Goal: Check status: Check status

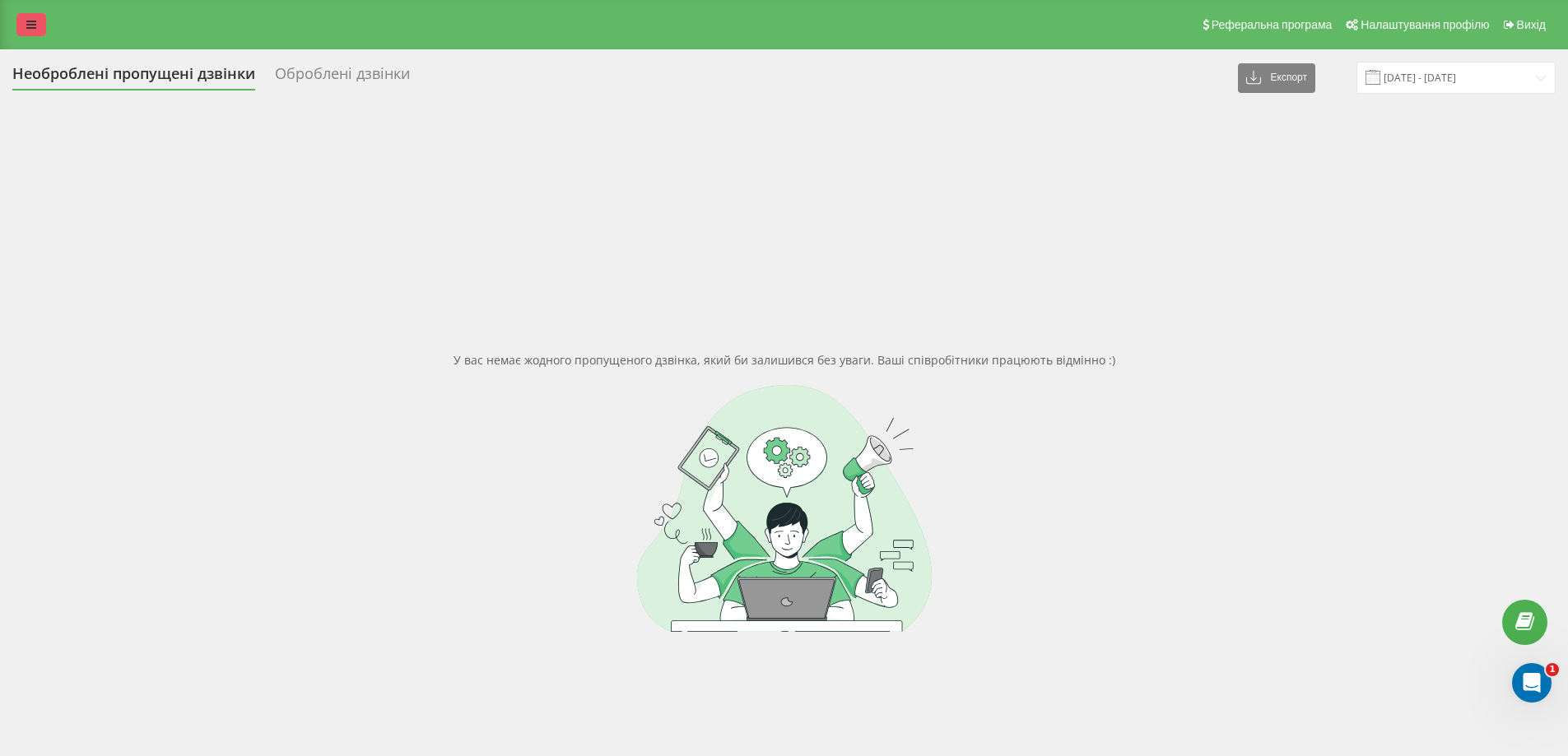
click at [31, 30] on icon at bounding box center [31, 25] width 10 height 12
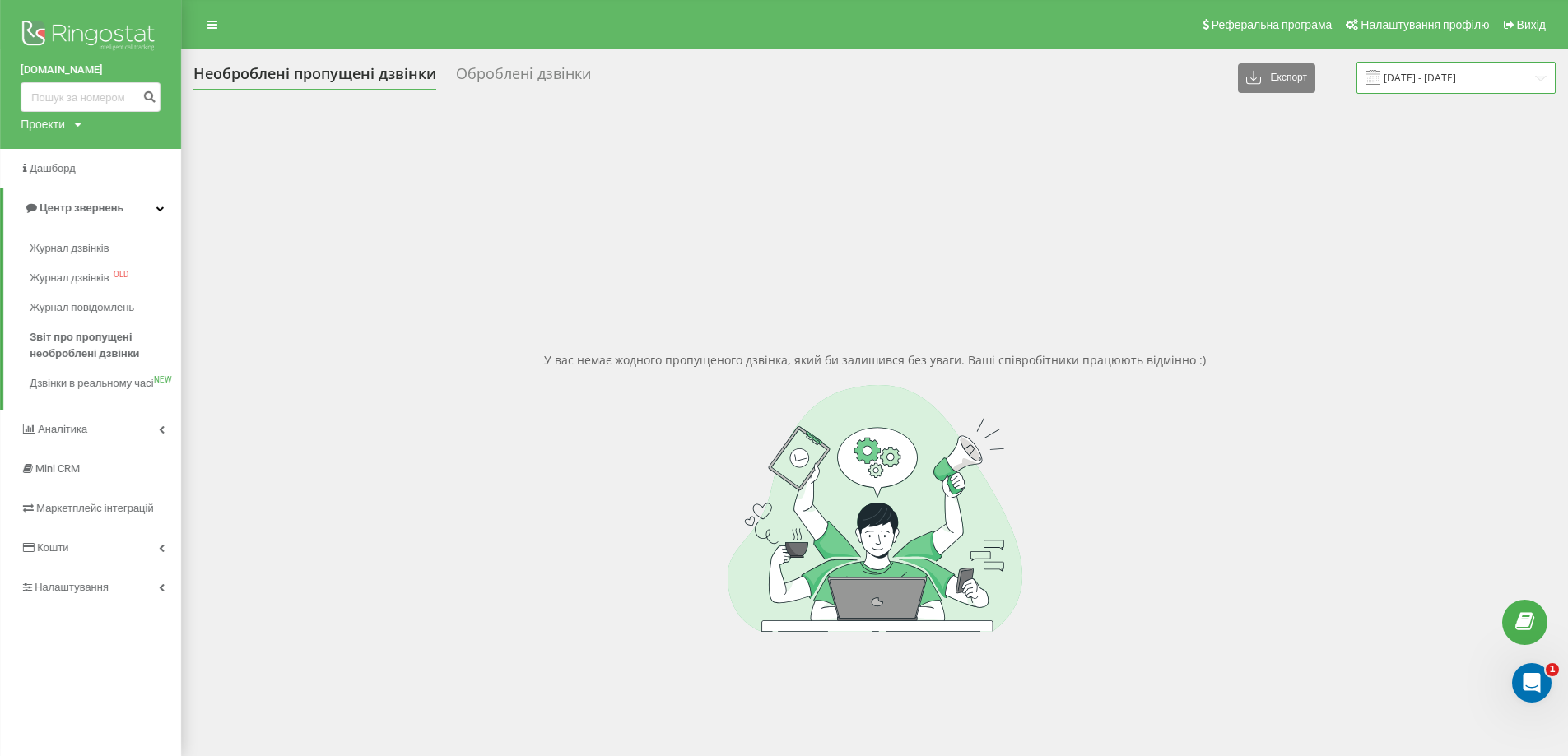
click at [1453, 89] on input "14.07.2025 - 14.08.2025" at bounding box center [1456, 77] width 199 height 32
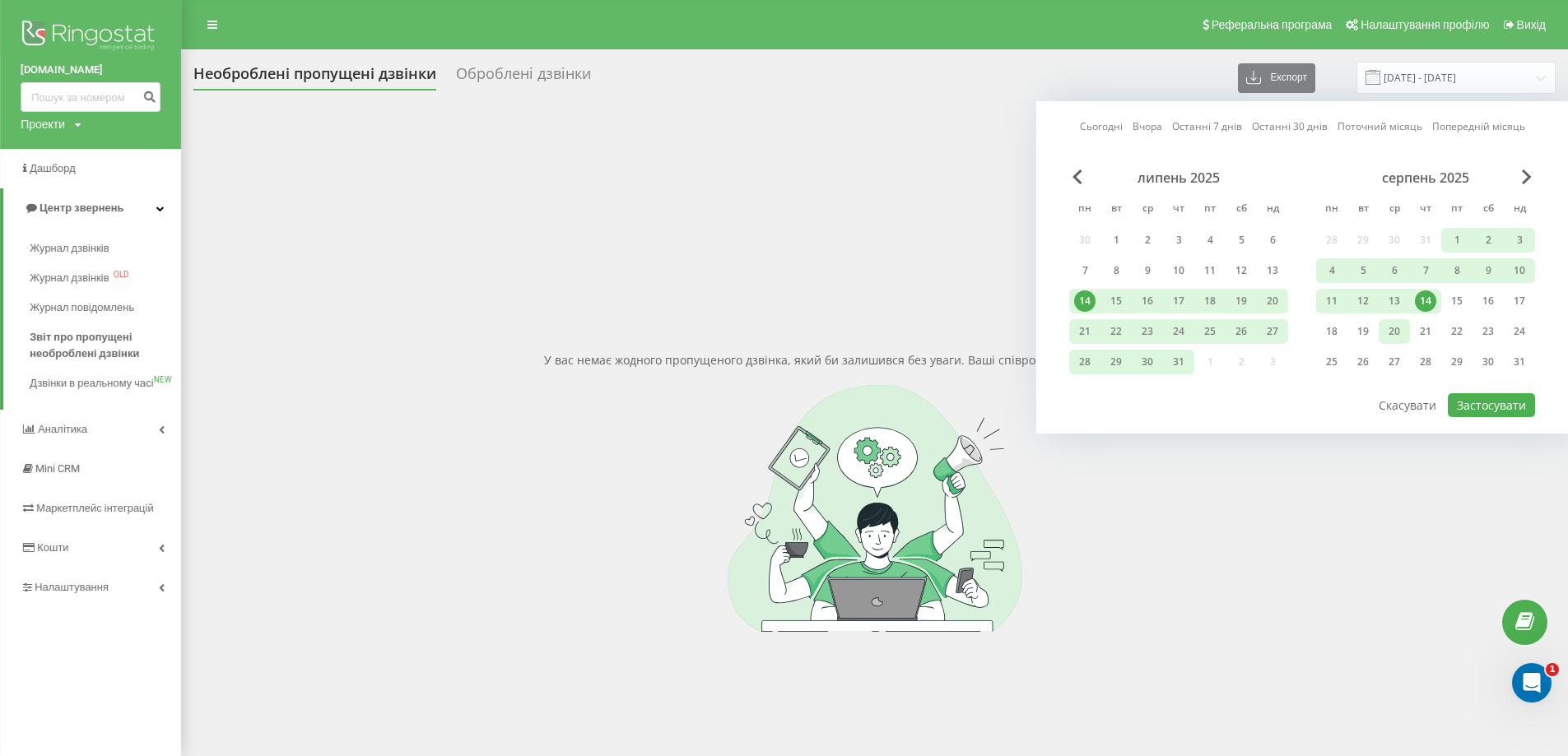
click at [1401, 329] on div "20" at bounding box center [1395, 331] width 21 height 21
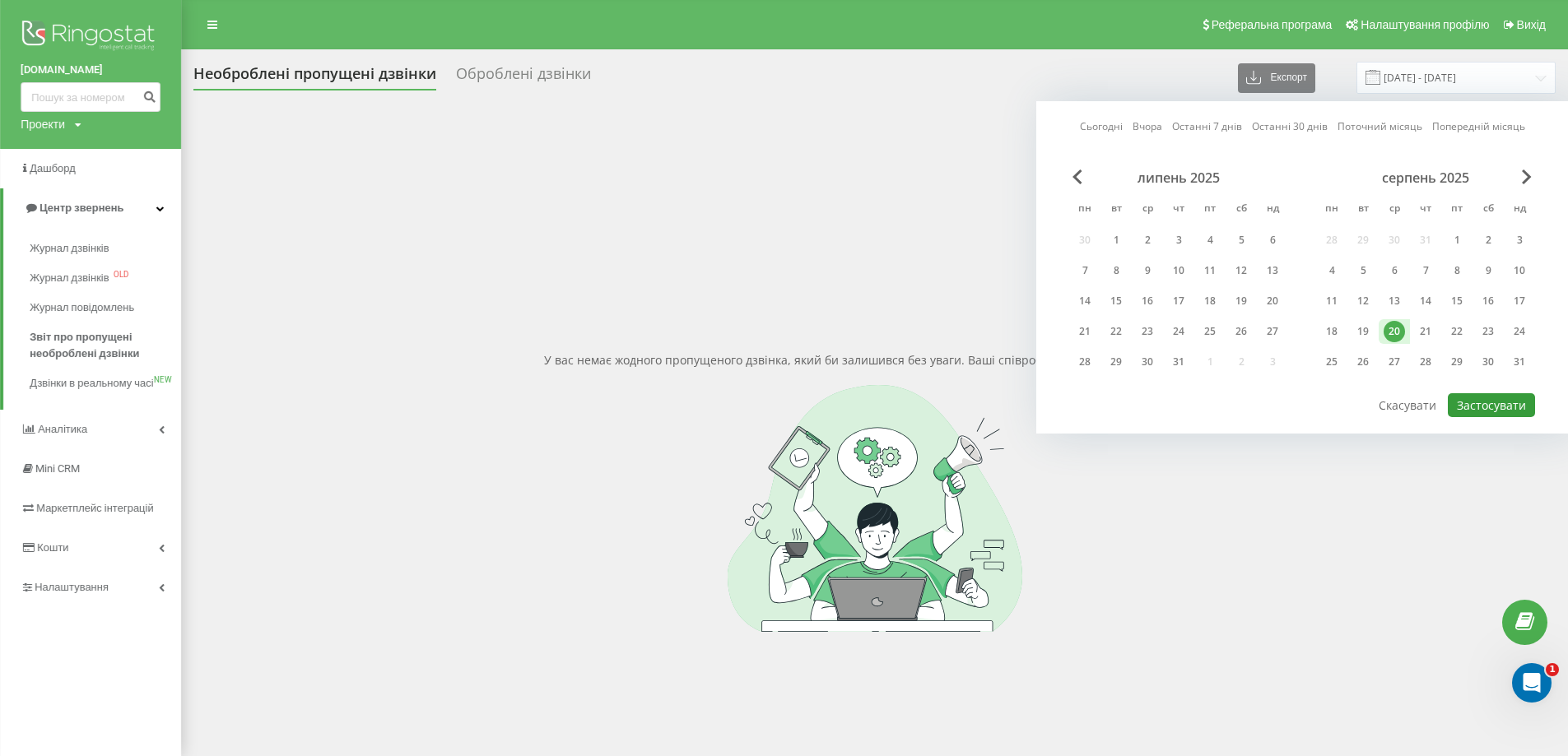
click at [1477, 403] on button "Застосувати" at bounding box center [1491, 405] width 88 height 24
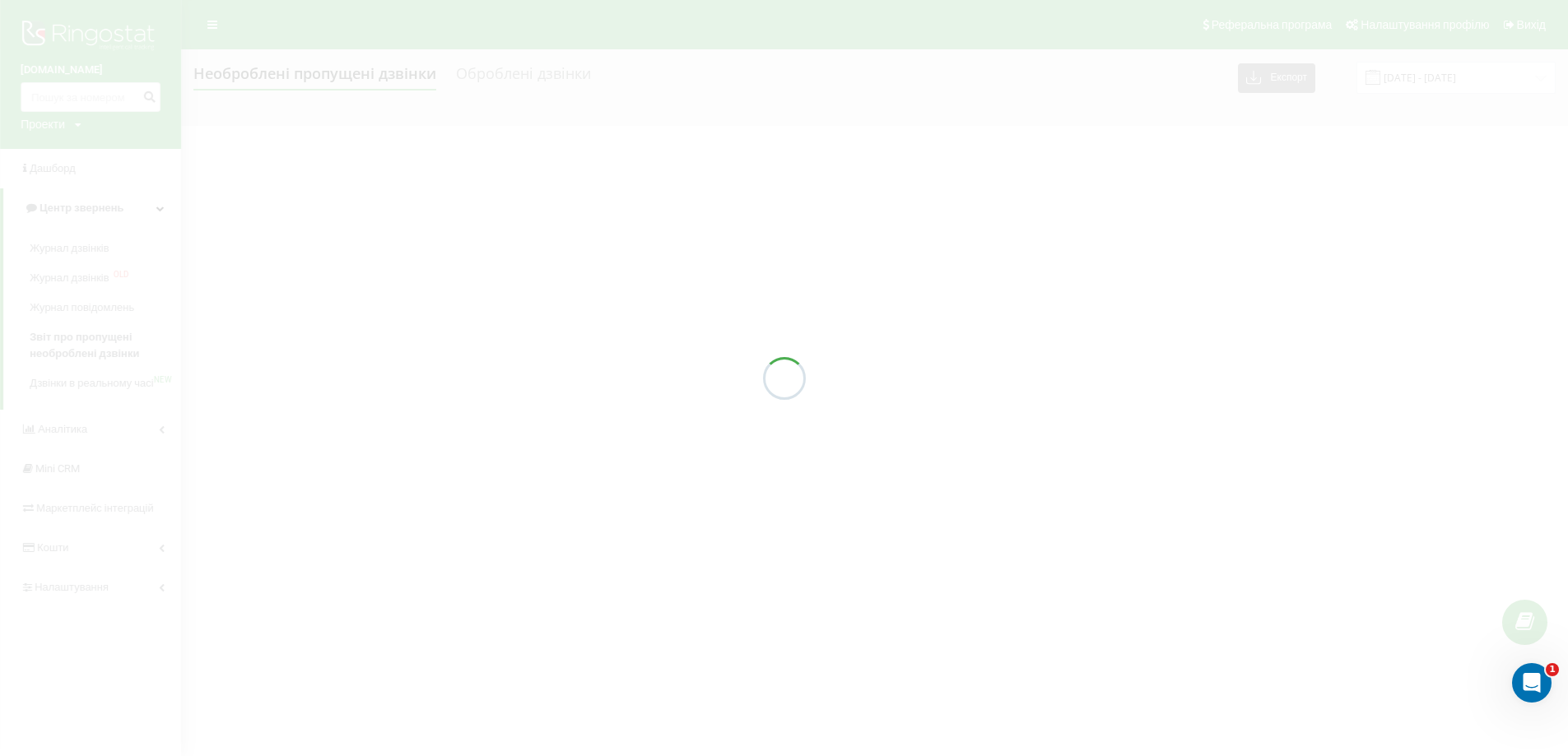
type input "[DATE] - [DATE]"
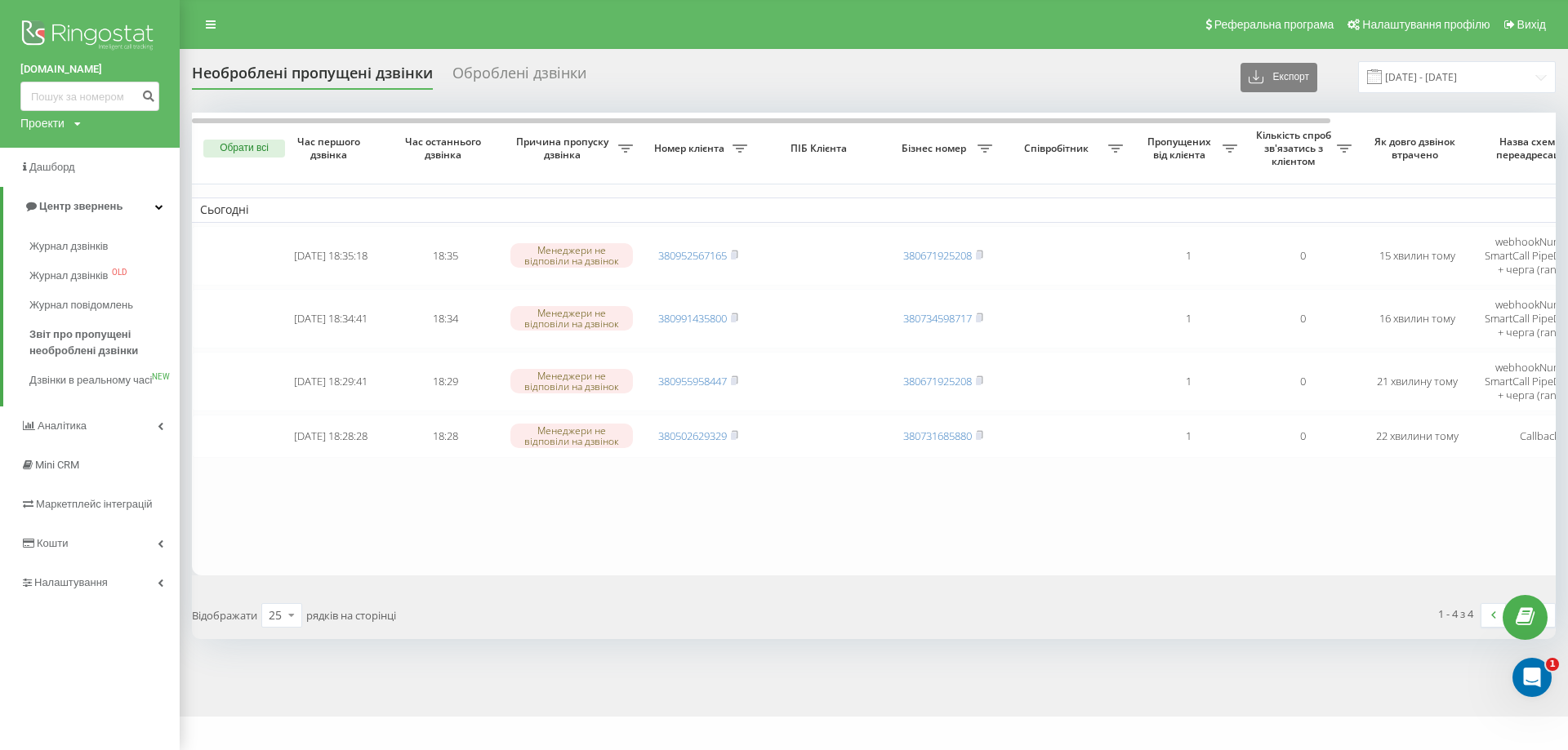
click at [234, 683] on div "Необроблені пропущені дзвінки Оброблені дзвінки Експорт .csv .xlsx 20.08.2025 -…" at bounding box center [784, 382] width 1568 height 668
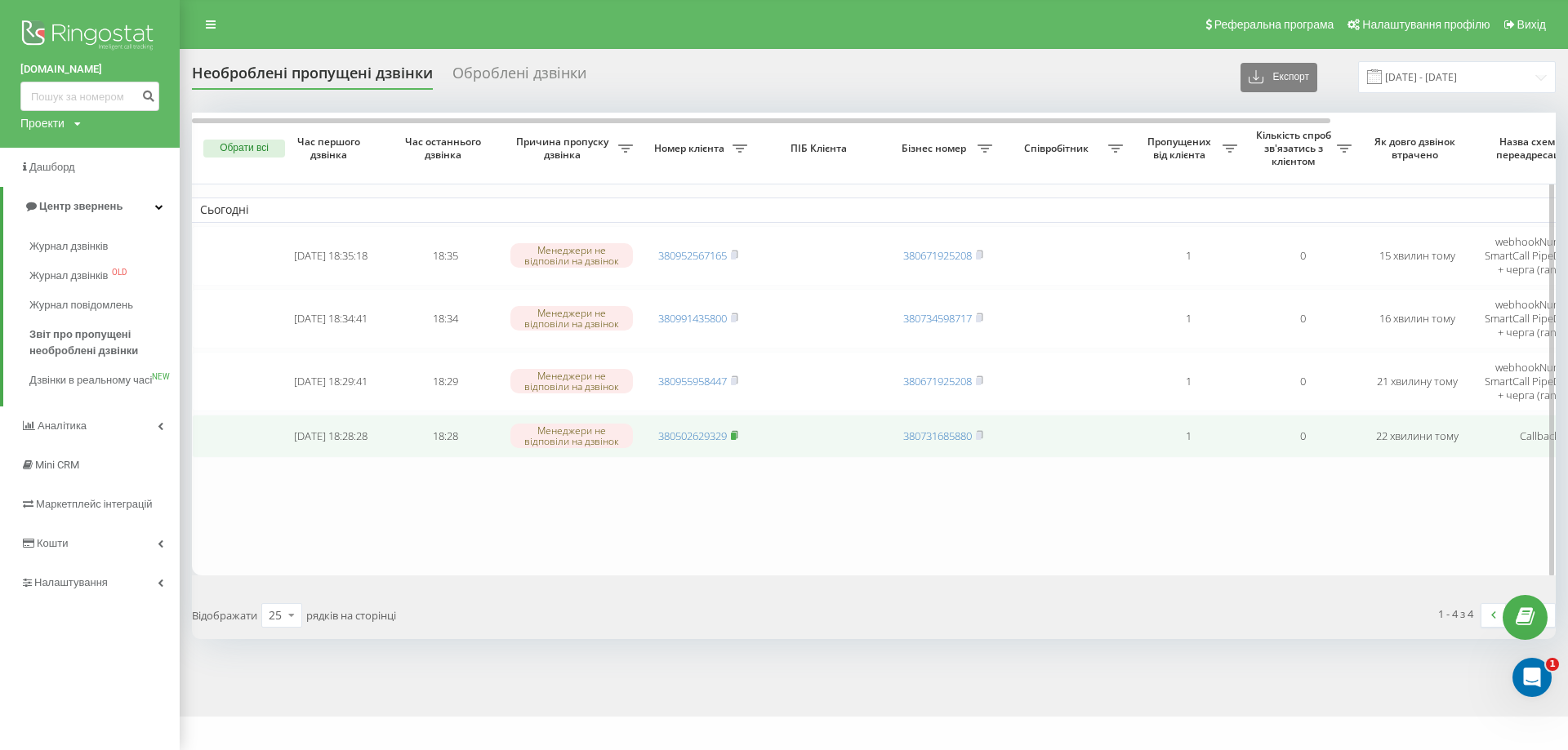
click at [736, 436] on rect at bounding box center [733, 437] width 5 height 8
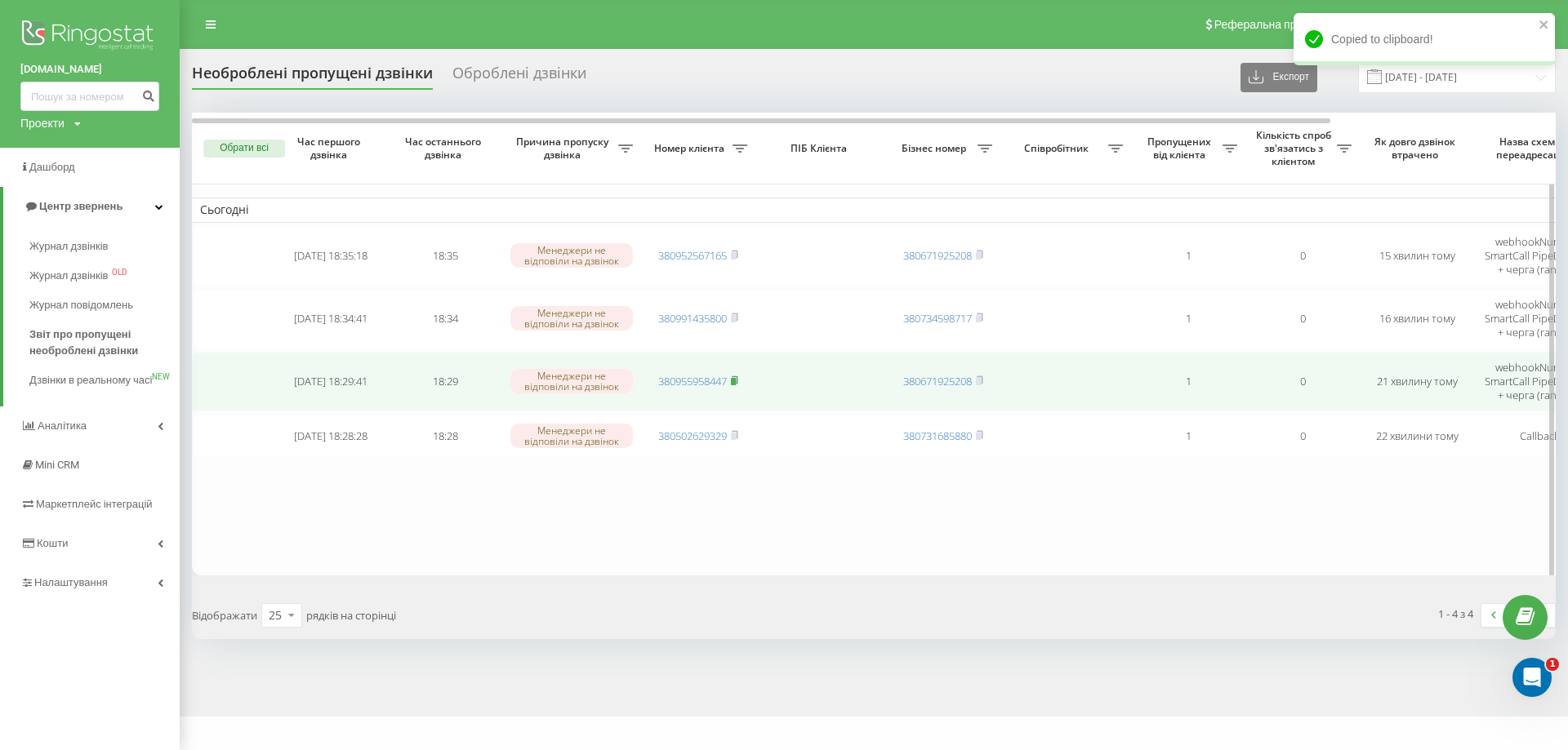
click at [739, 380] on icon at bounding box center [735, 380] width 8 height 10
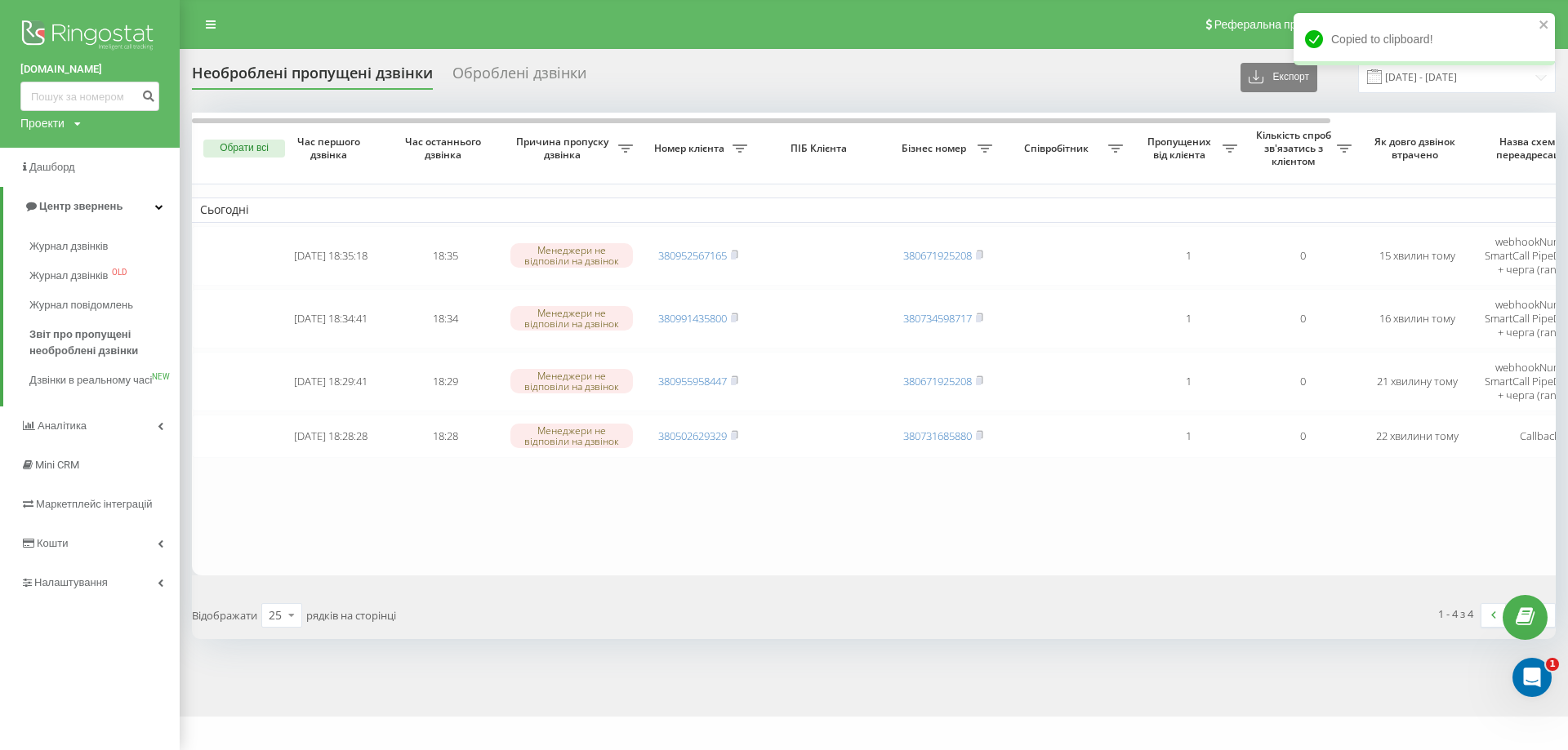
click at [242, 20] on div "Реферальна програма Налаштування профілю Вихід" at bounding box center [784, 24] width 1568 height 49
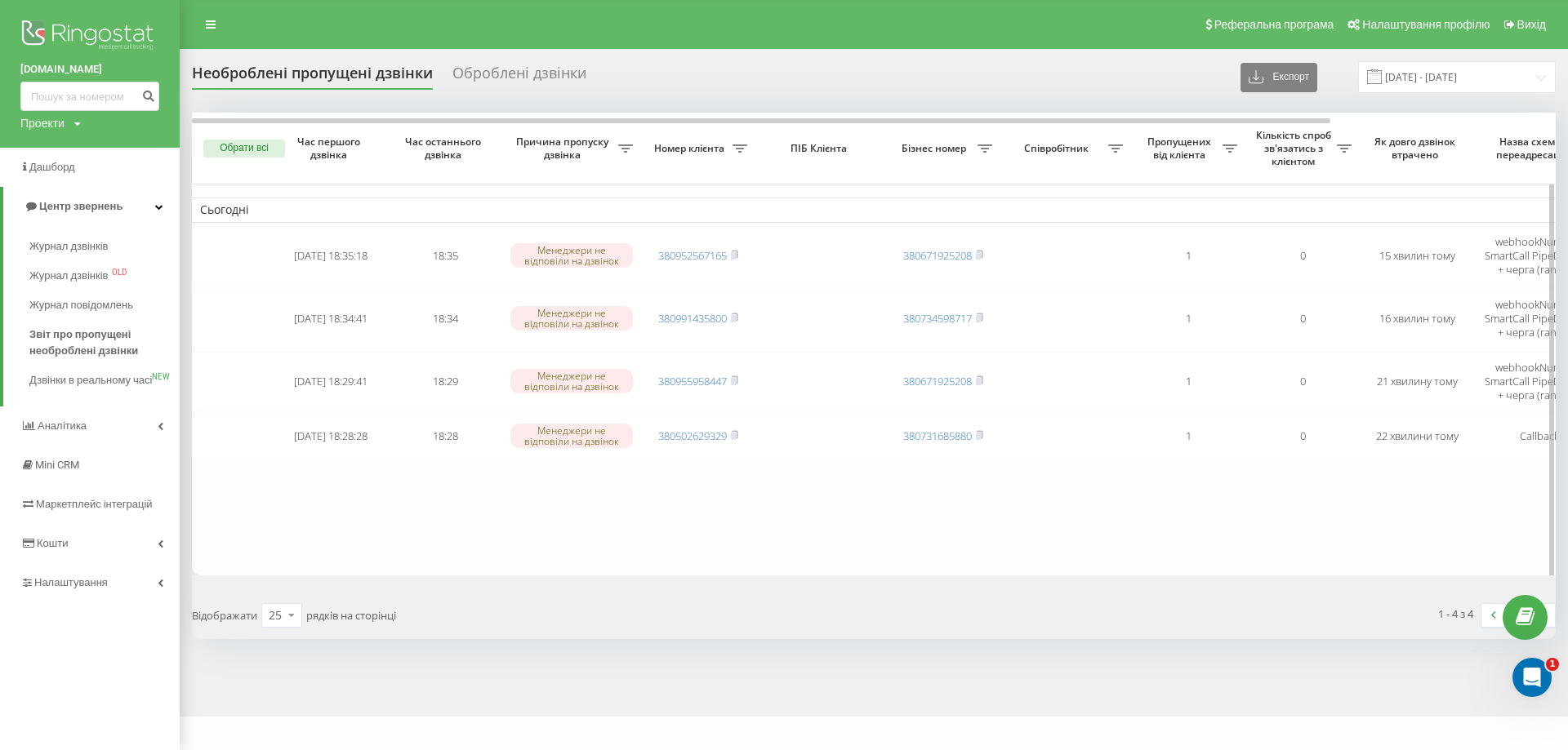
drag, startPoint x: 827, startPoint y: 496, endPoint x: 1214, endPoint y: 548, distance: 390.5
click at [836, 496] on table "Сьогодні 2025-08-20 18:35:18 18:35 Менеджери не відповіли на дзвінок 3809525671…" at bounding box center [1008, 344] width 1633 height 462
click at [1555, 535] on div "Необроблені пропущені дзвінки Оброблені дзвінки Експорт .csv .xlsx 20.08.2025 -…" at bounding box center [784, 382] width 1568 height 668
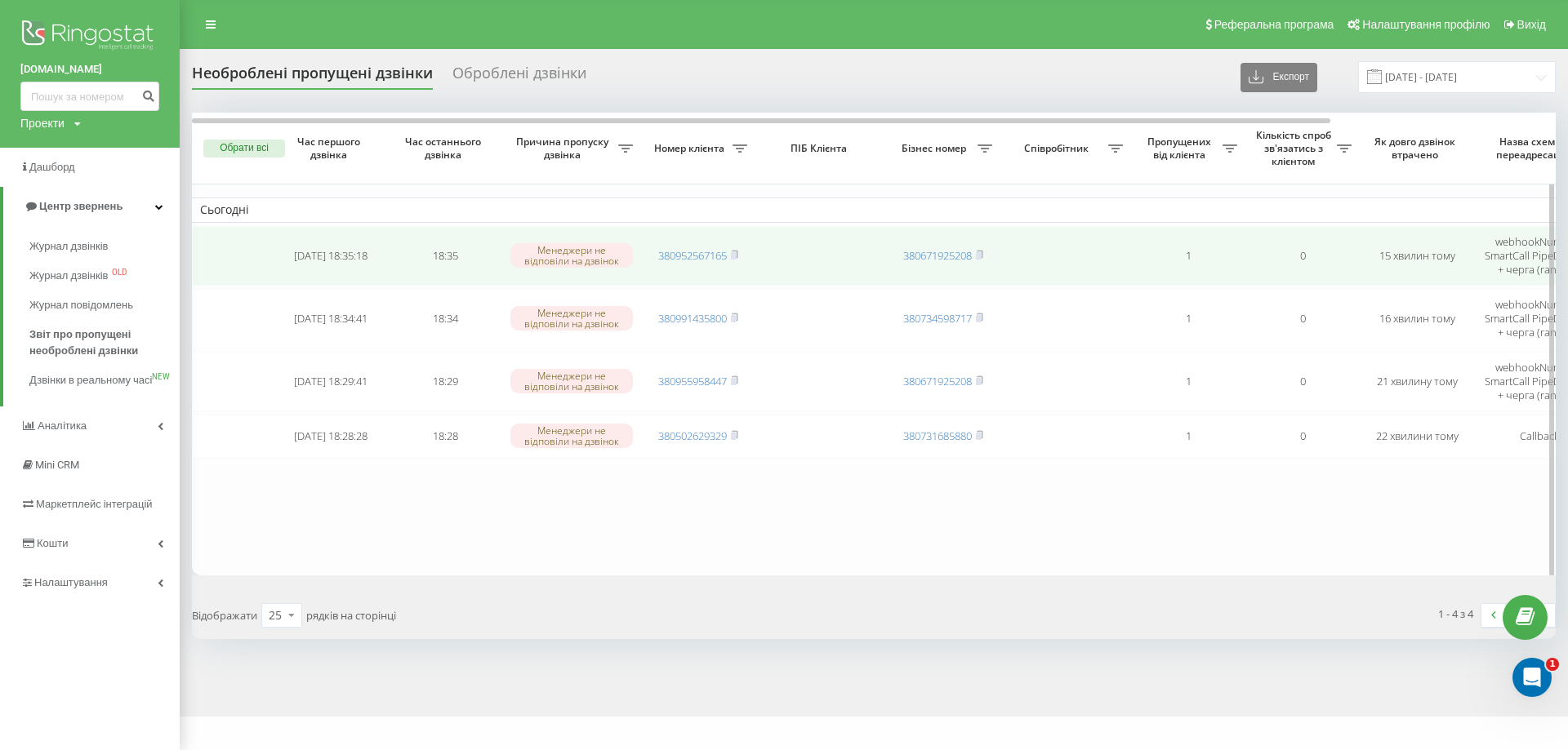
drag, startPoint x: 1557, startPoint y: 263, endPoint x: 1533, endPoint y: 262, distance: 24.0
click at [1552, 262] on div "Необроблені пропущені дзвінки Оброблені дзвінки Експорт .csv .xlsx 20.08.2025 -…" at bounding box center [784, 382] width 1568 height 668
click at [1525, 262] on td "webhookNumber / SmartCall PipeDrive 2.0 + черга (random)" at bounding box center [1539, 256] width 131 height 59
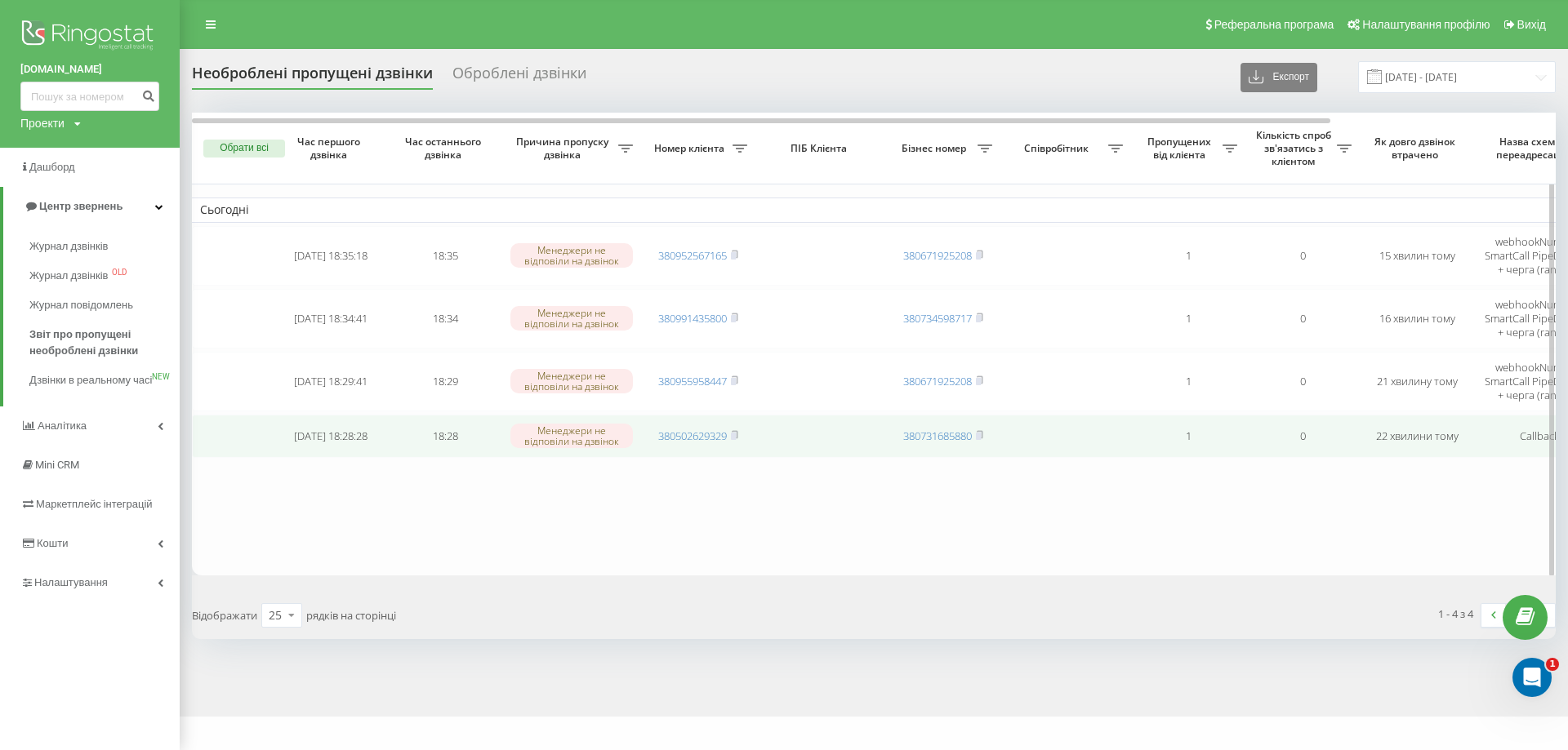
click at [1536, 430] on td "Callback" at bounding box center [1539, 436] width 131 height 43
click at [1532, 435] on td "Callback" at bounding box center [1539, 436] width 131 height 43
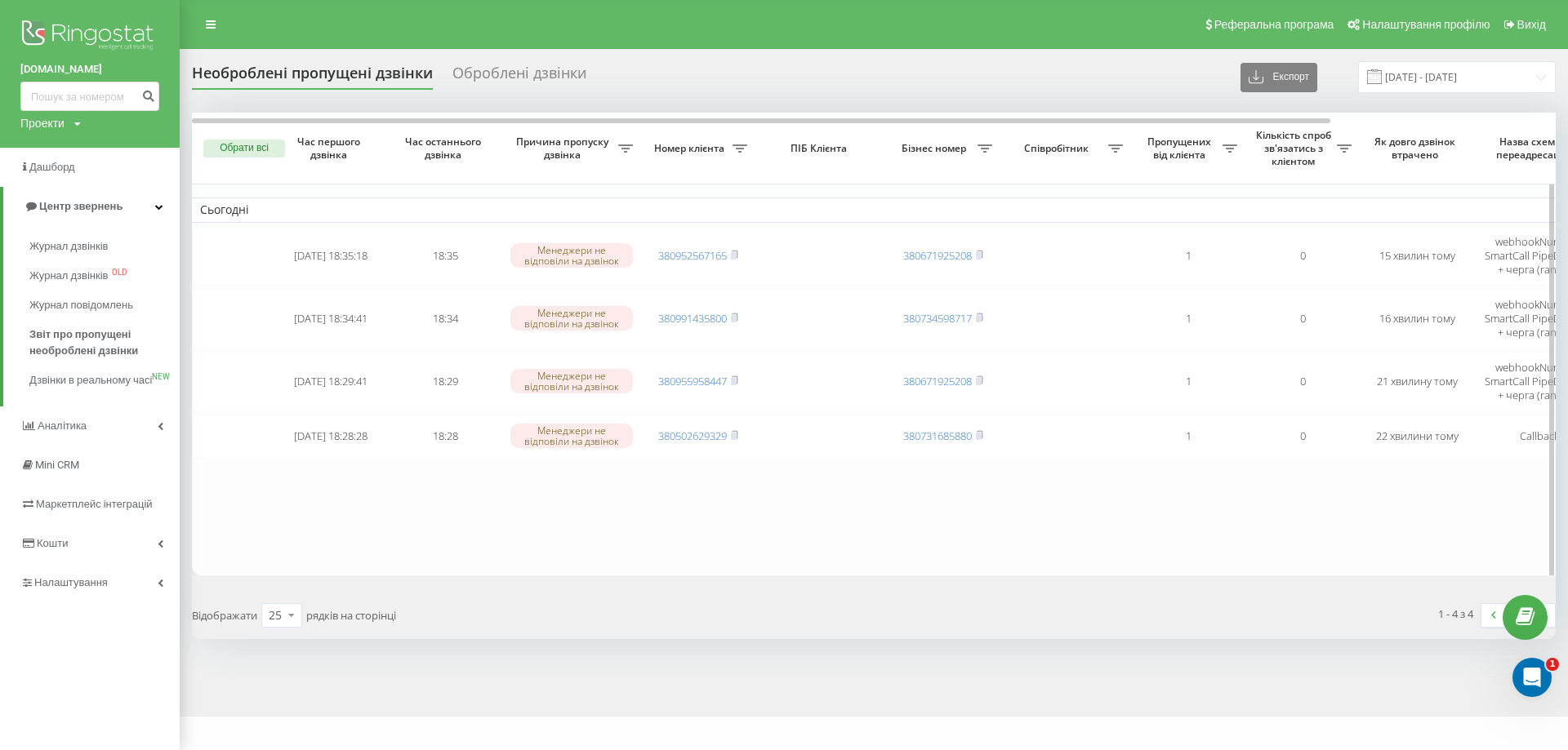
click at [1274, 575] on table "Сьогодні 2025-08-20 18:35:18 18:35 Менеджери не відповіли на дзвінок 3809525671…" at bounding box center [1008, 344] width 1633 height 462
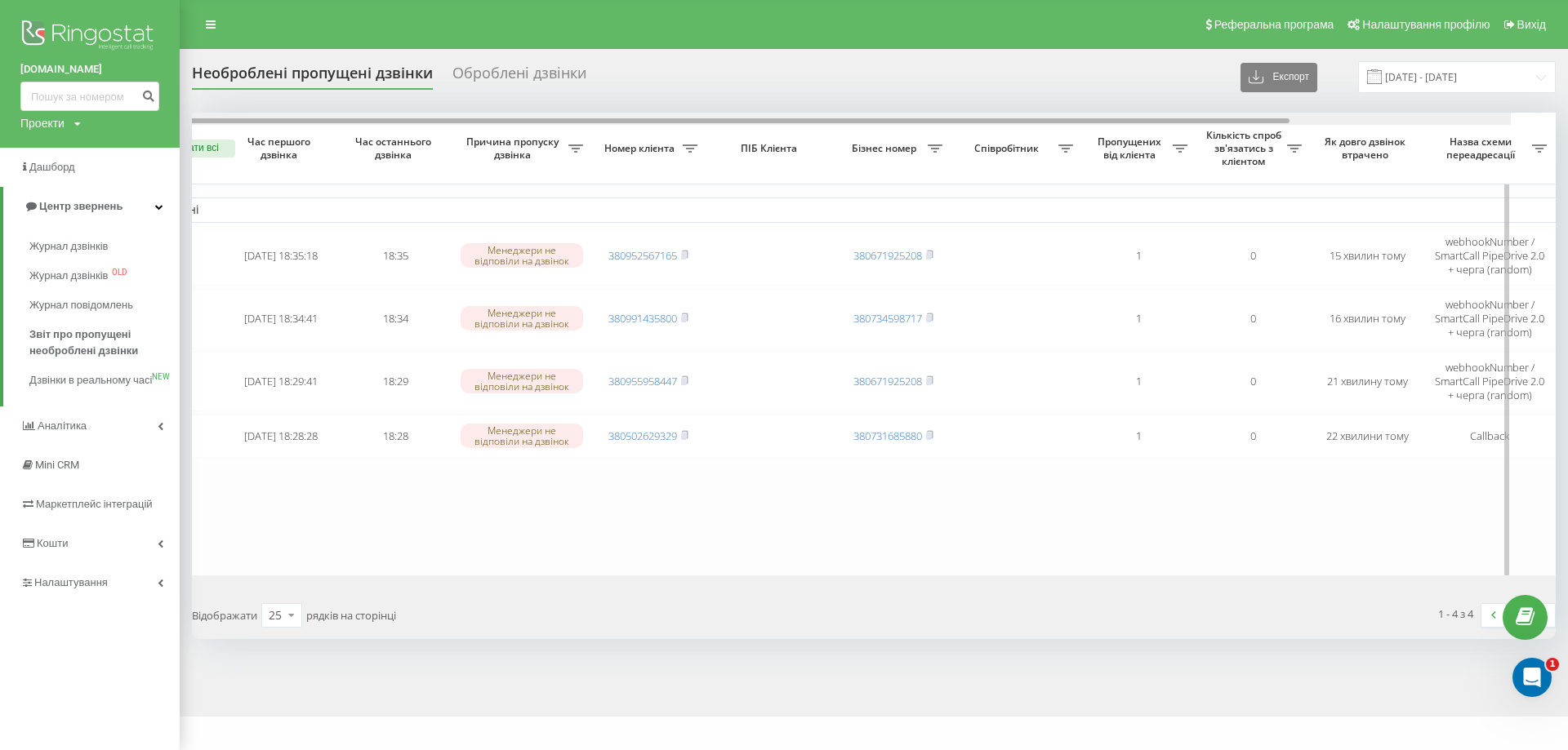
scroll to position [0, 269]
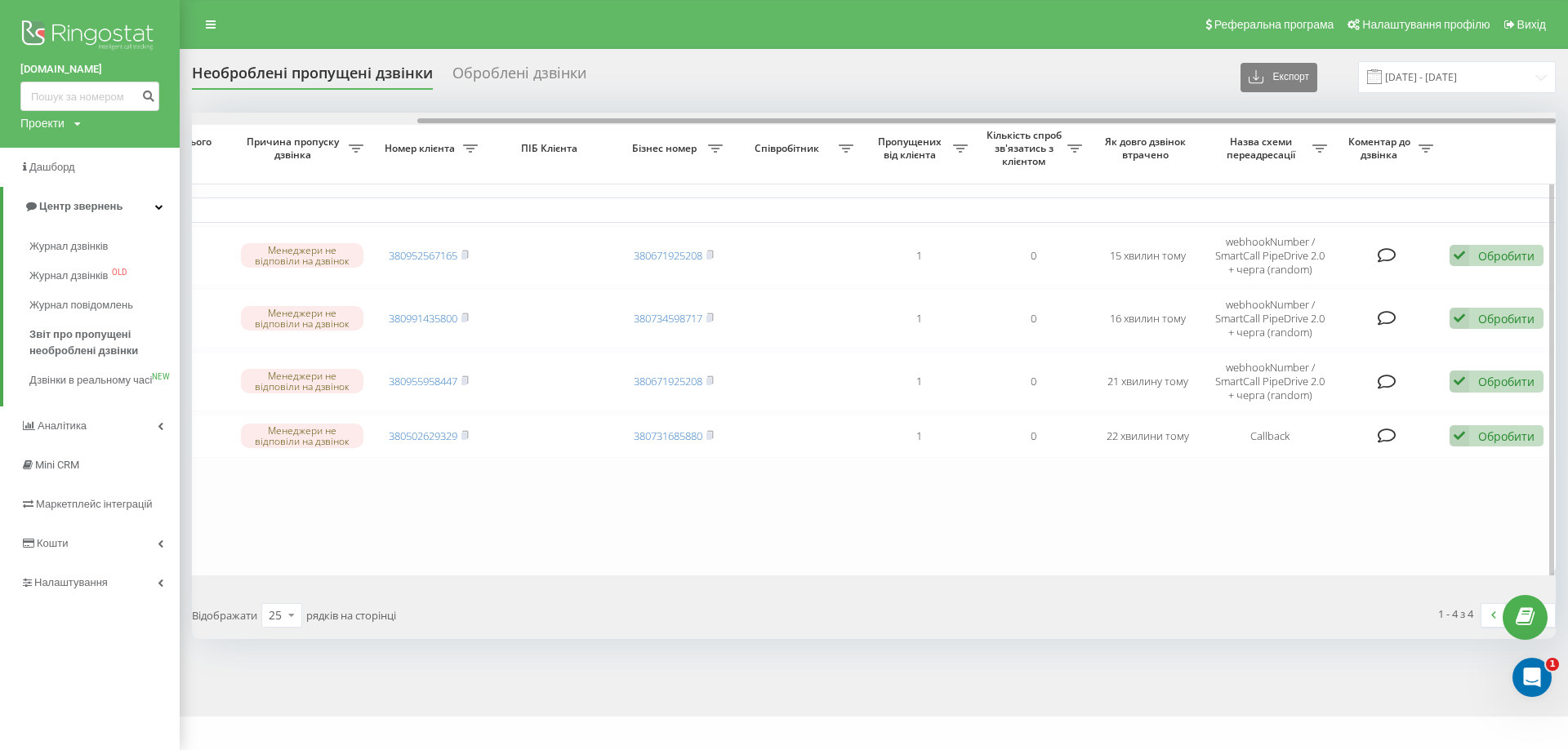
drag, startPoint x: 1172, startPoint y: 119, endPoint x: 1532, endPoint y: 117, distance: 360.0
click at [1532, 117] on div at bounding box center [873, 118] width 1364 height 12
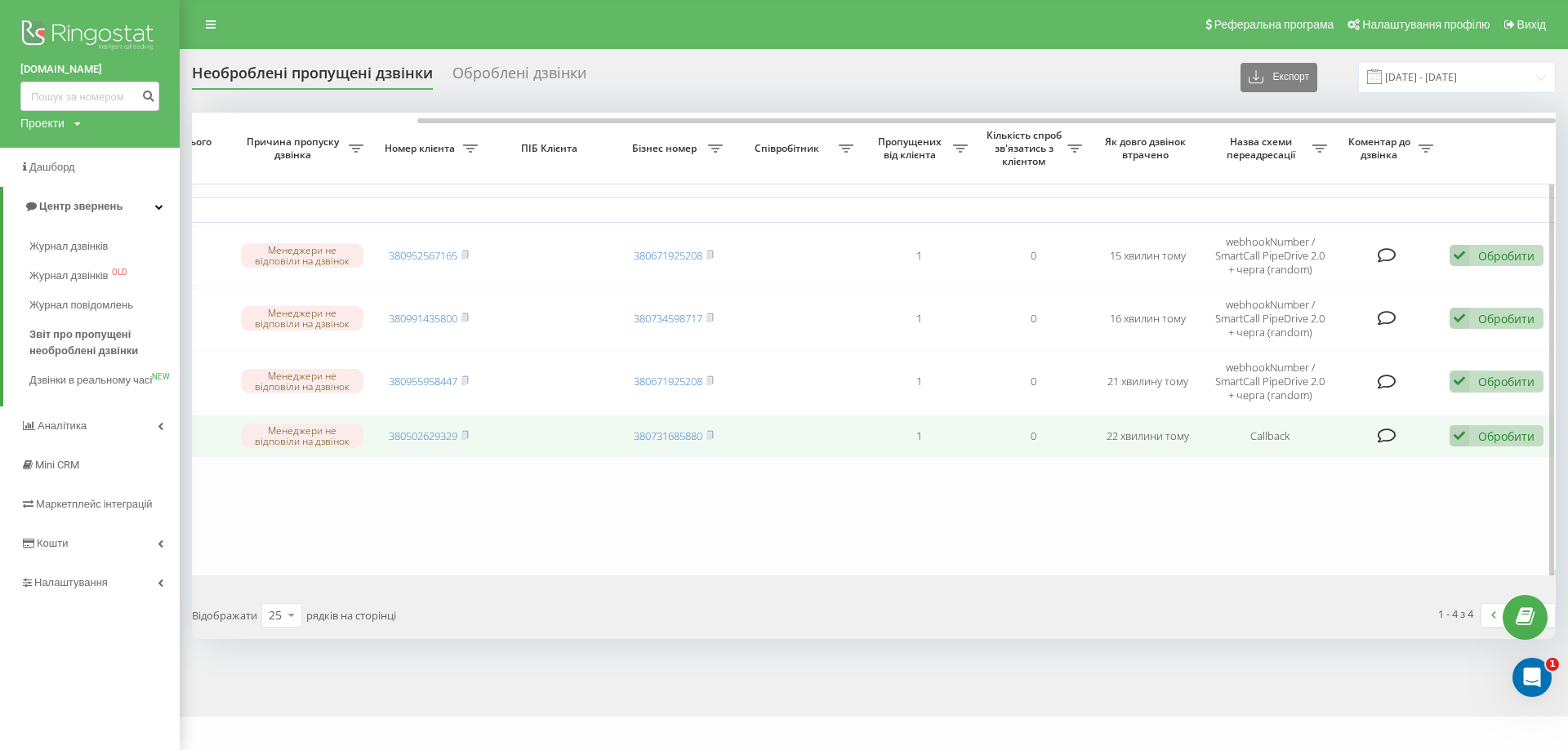
click at [1488, 439] on div "Обробити" at bounding box center [1506, 437] width 56 height 15
click at [1324, 469] on span "Не вдалося зв'язатися" at bounding box center [1313, 461] width 125 height 15
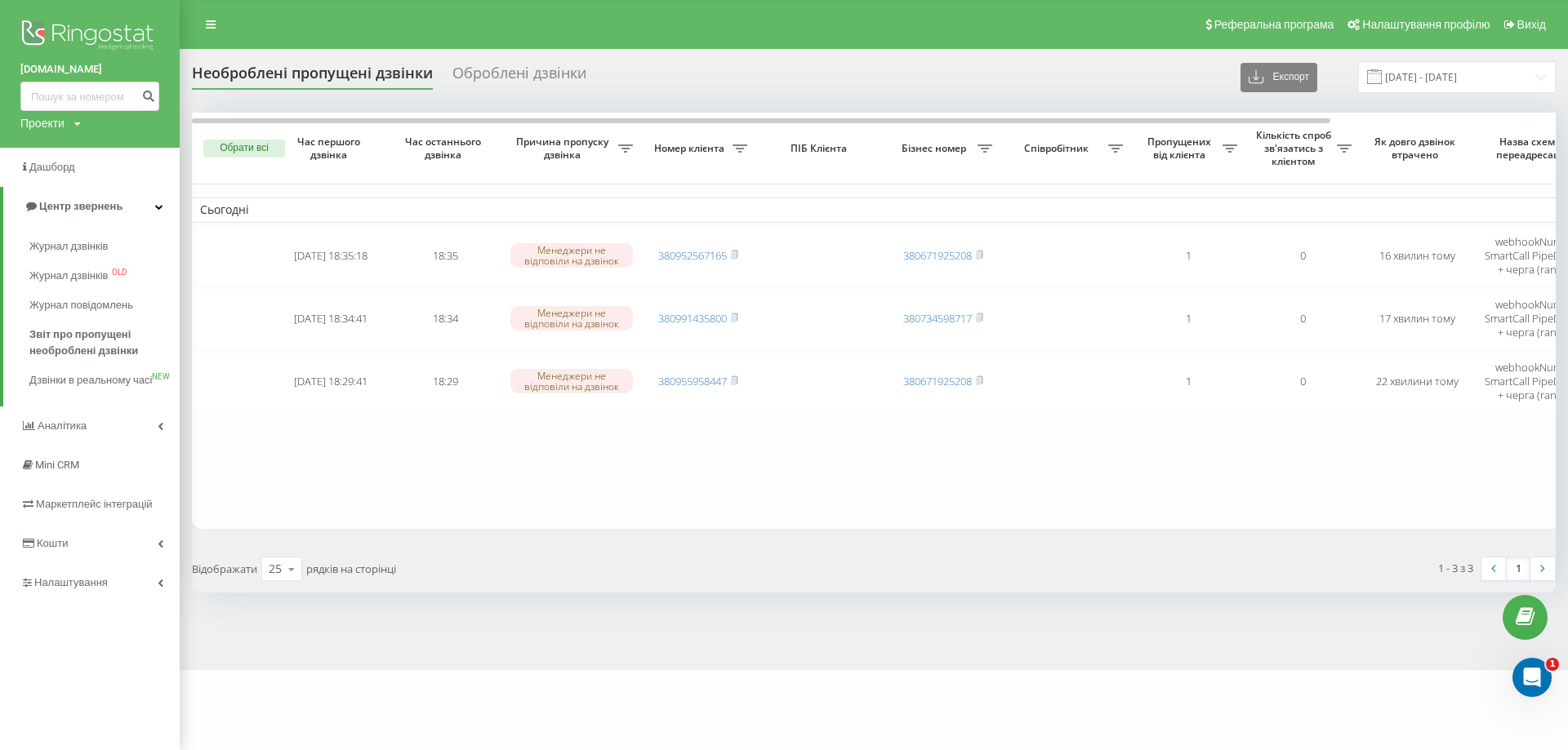
click at [660, 750] on div "mebelvdom.ua Проекти mebelvdom.ua motoblok.biz mebel-ikea.com.ua zakroot.com gu…" at bounding box center [784, 375] width 1568 height 750
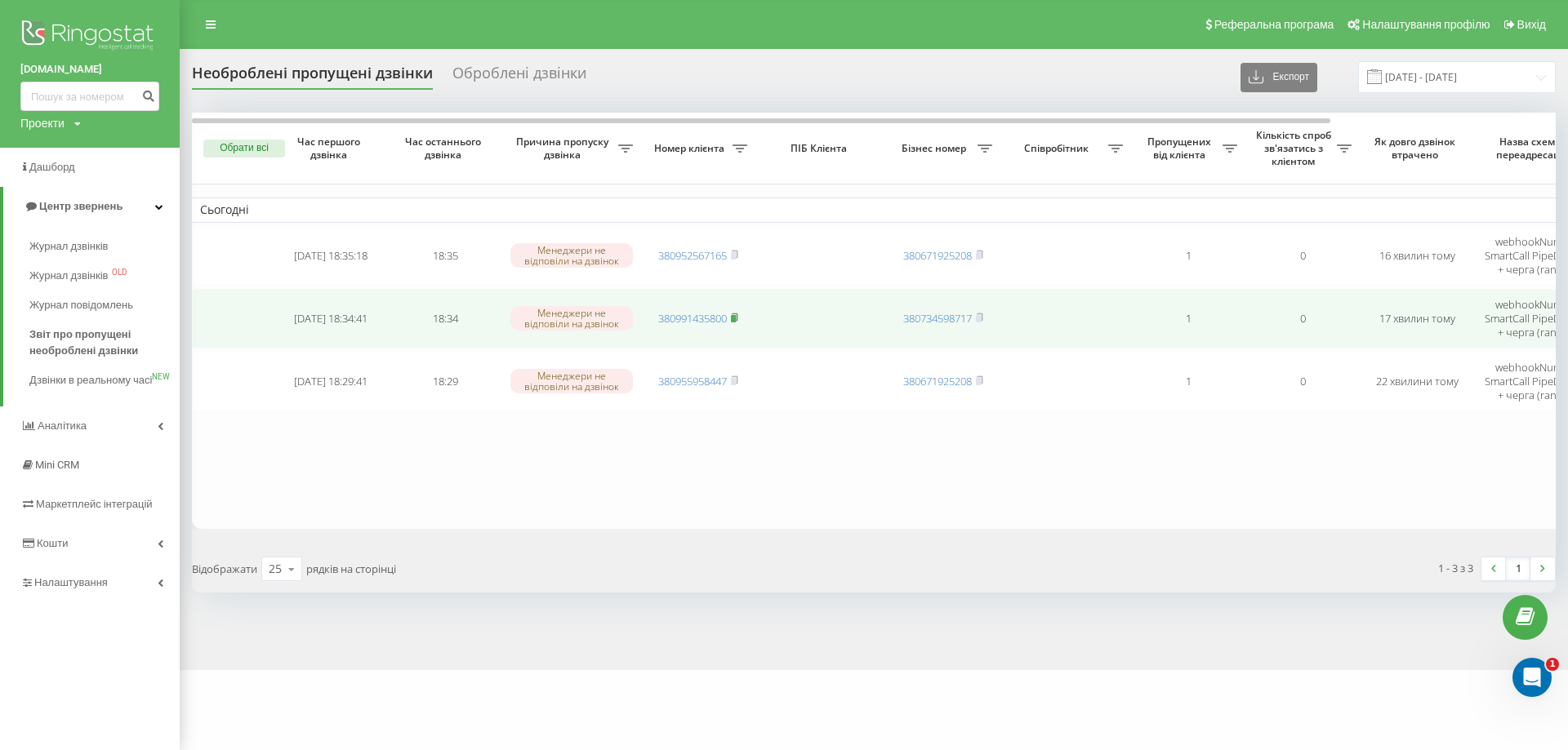
click at [734, 314] on icon at bounding box center [735, 317] width 6 height 8
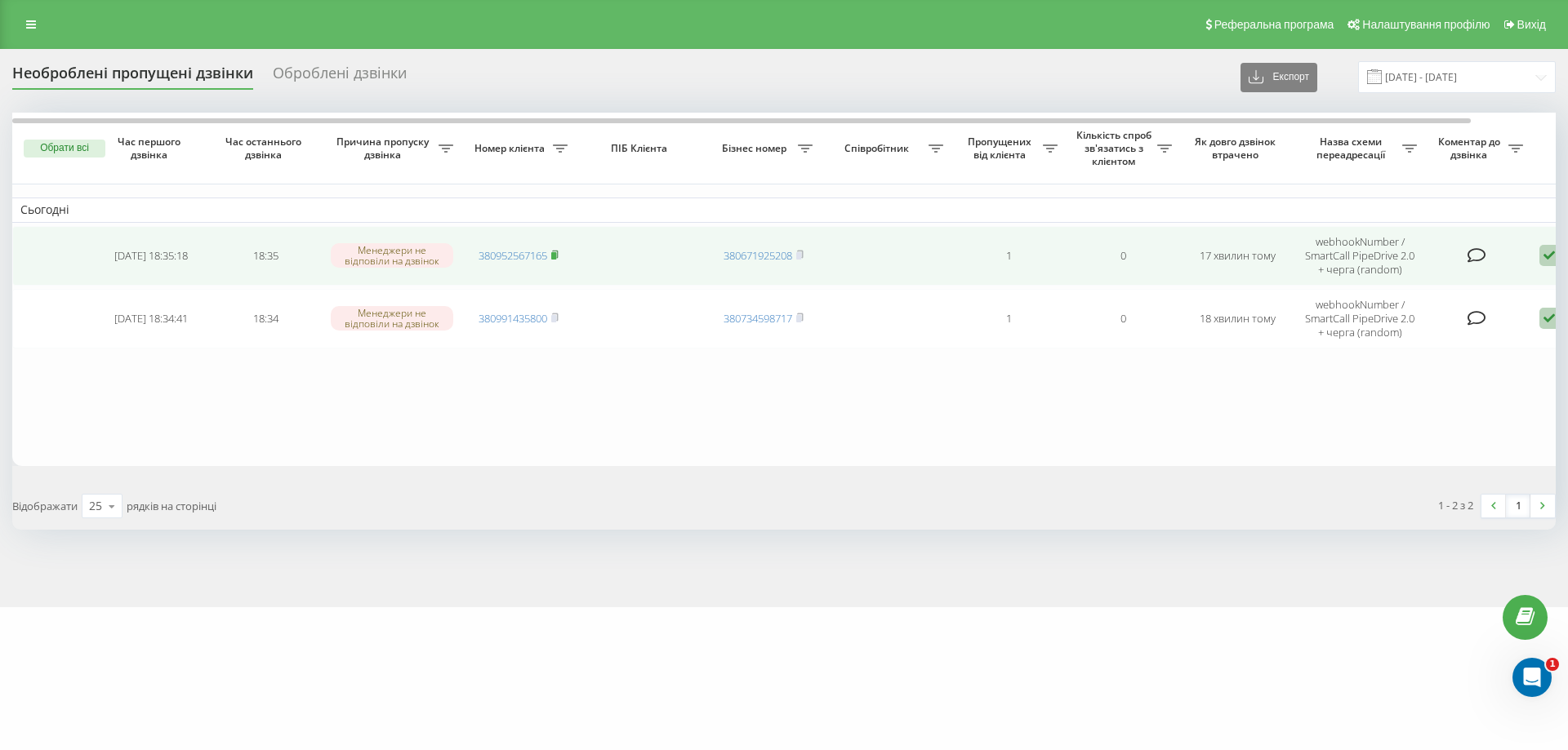
click at [559, 251] on icon at bounding box center [555, 255] width 8 height 10
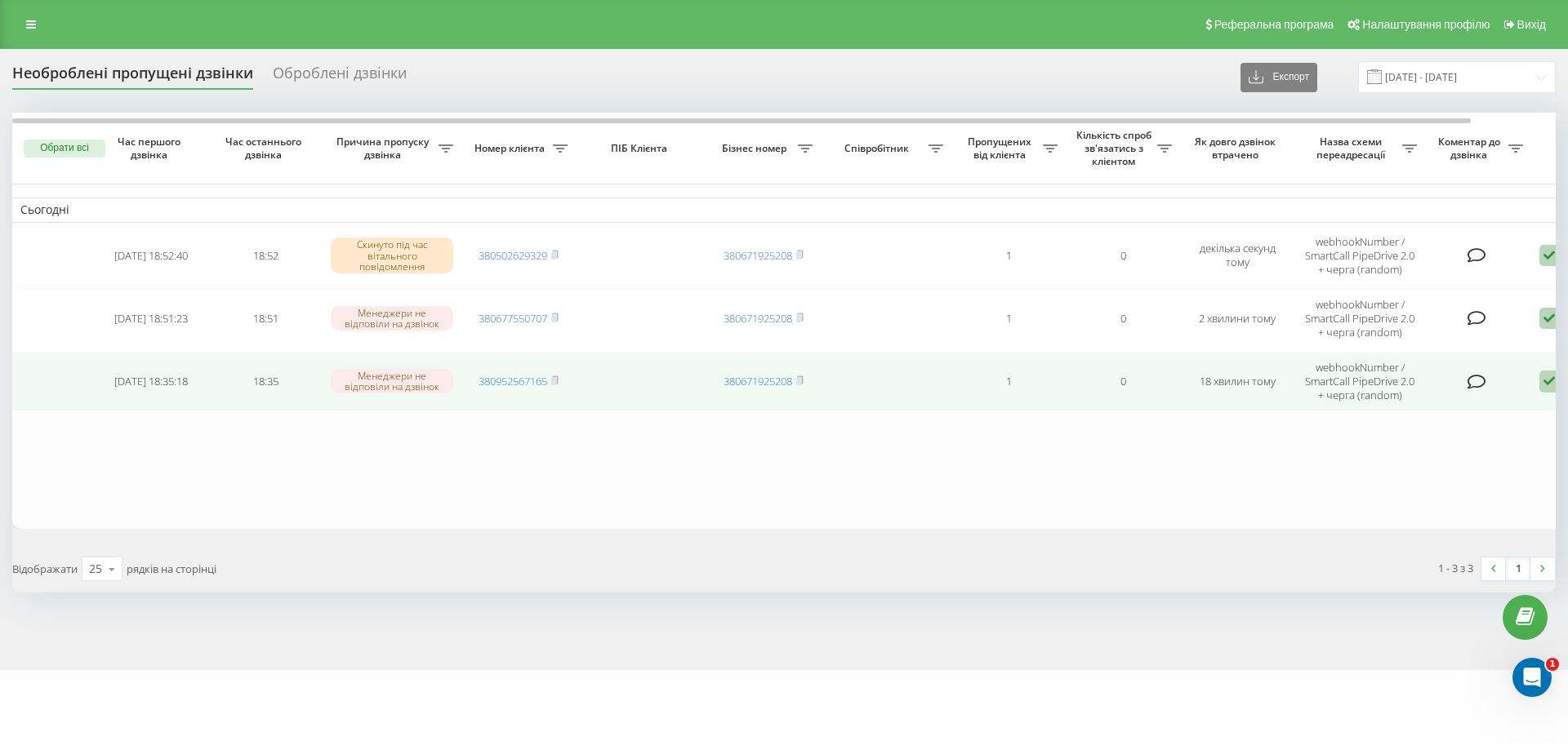
click at [562, 376] on td "380952567165" at bounding box center [519, 381] width 115 height 59
click at [558, 377] on icon at bounding box center [555, 380] width 8 height 10
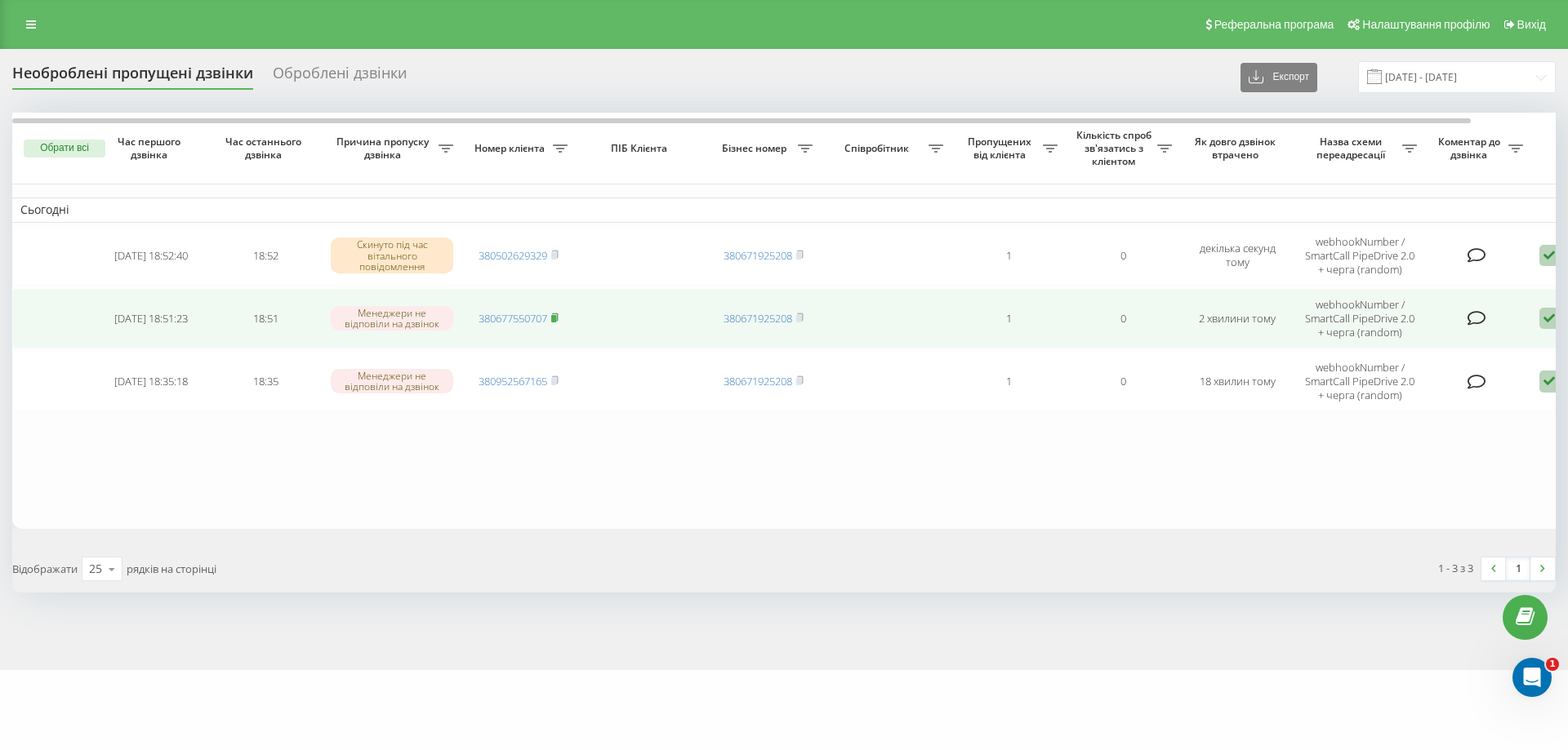
click at [558, 318] on icon at bounding box center [555, 317] width 6 height 8
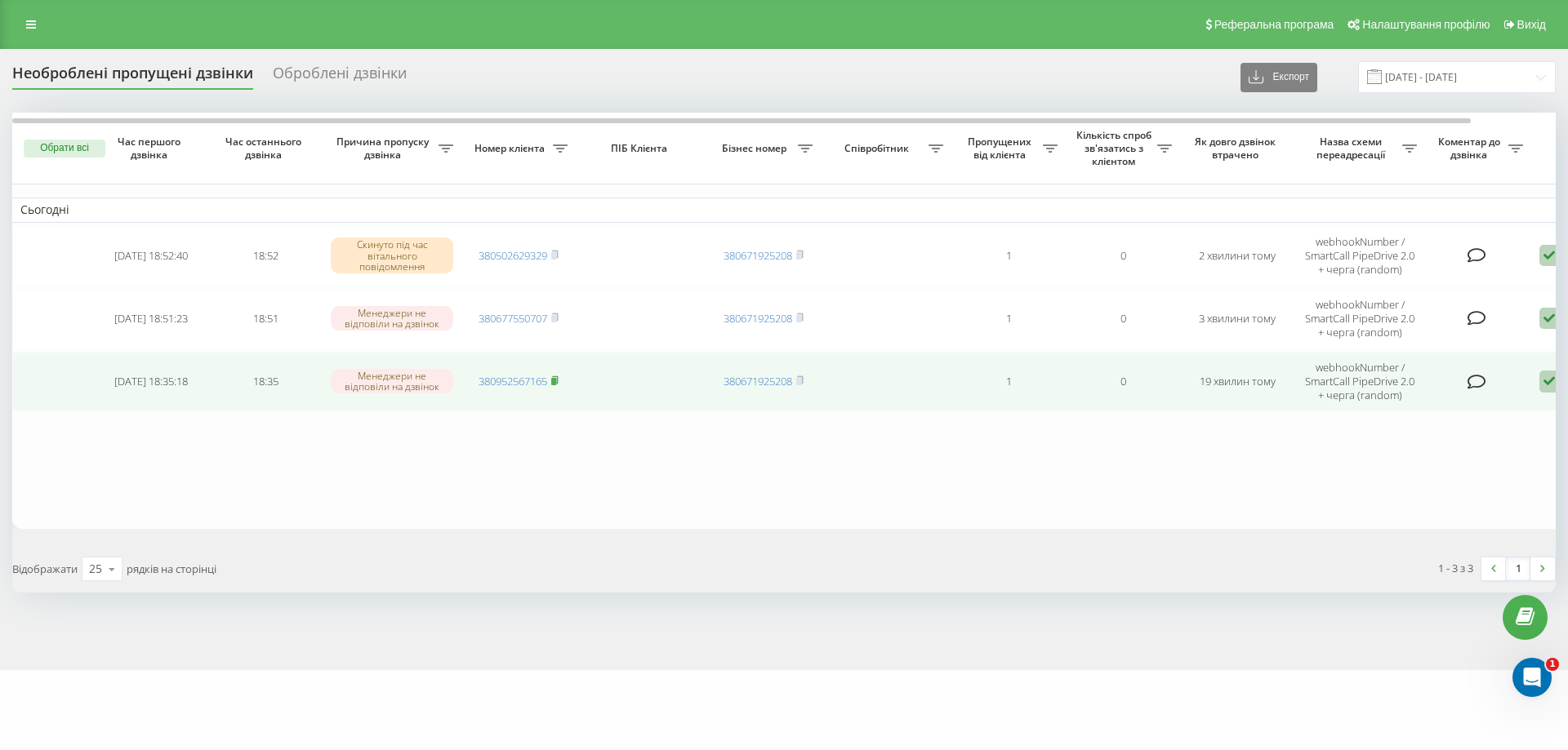
click at [558, 376] on icon at bounding box center [555, 380] width 6 height 8
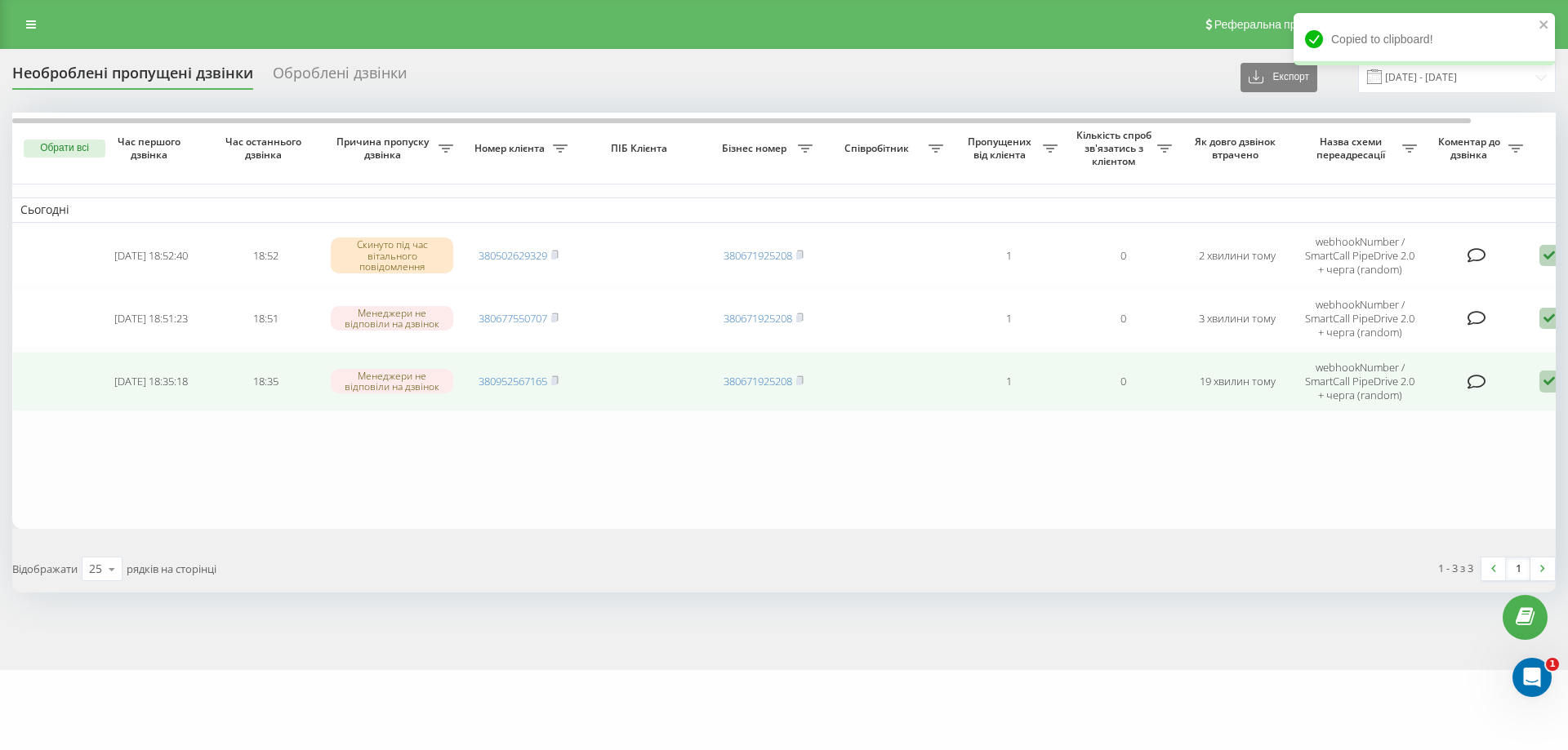
click at [1551, 379] on icon at bounding box center [1549, 381] width 20 height 22
click at [1447, 439] on span "Зв'язався з клієнтом за допомогою іншого каналу" at bounding box center [1480, 438] width 279 height 15
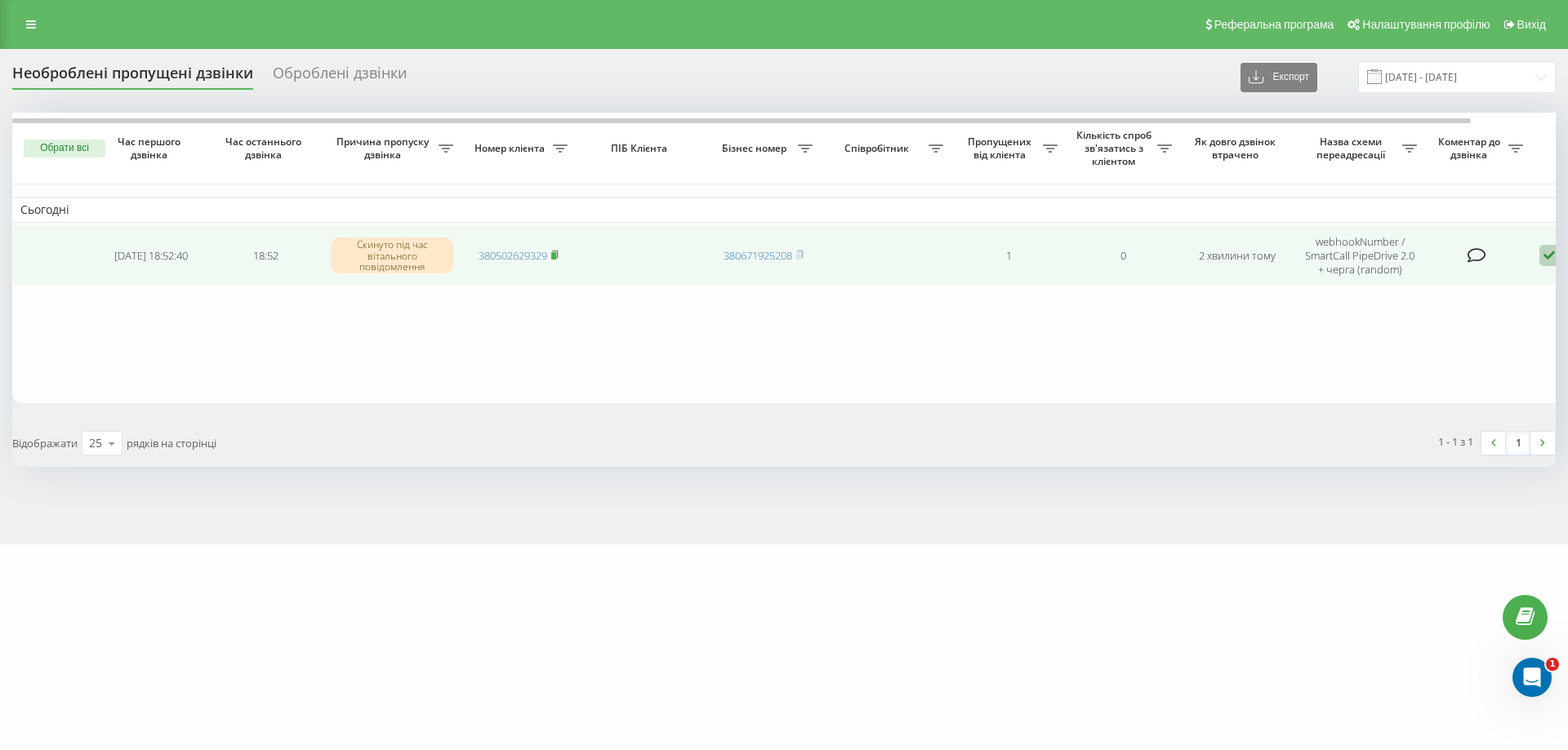
click at [558, 256] on icon at bounding box center [555, 254] width 6 height 8
